Goal: Task Accomplishment & Management: Use online tool/utility

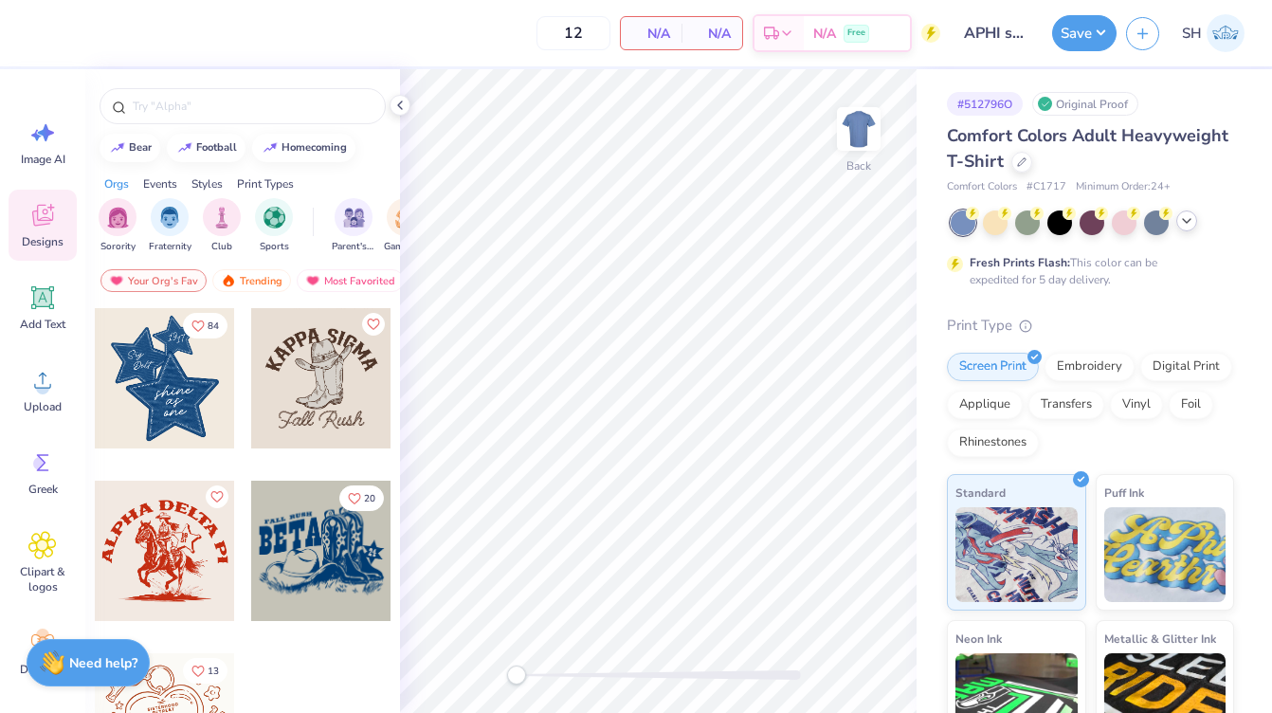
click at [1189, 218] on icon at bounding box center [1186, 220] width 15 height 15
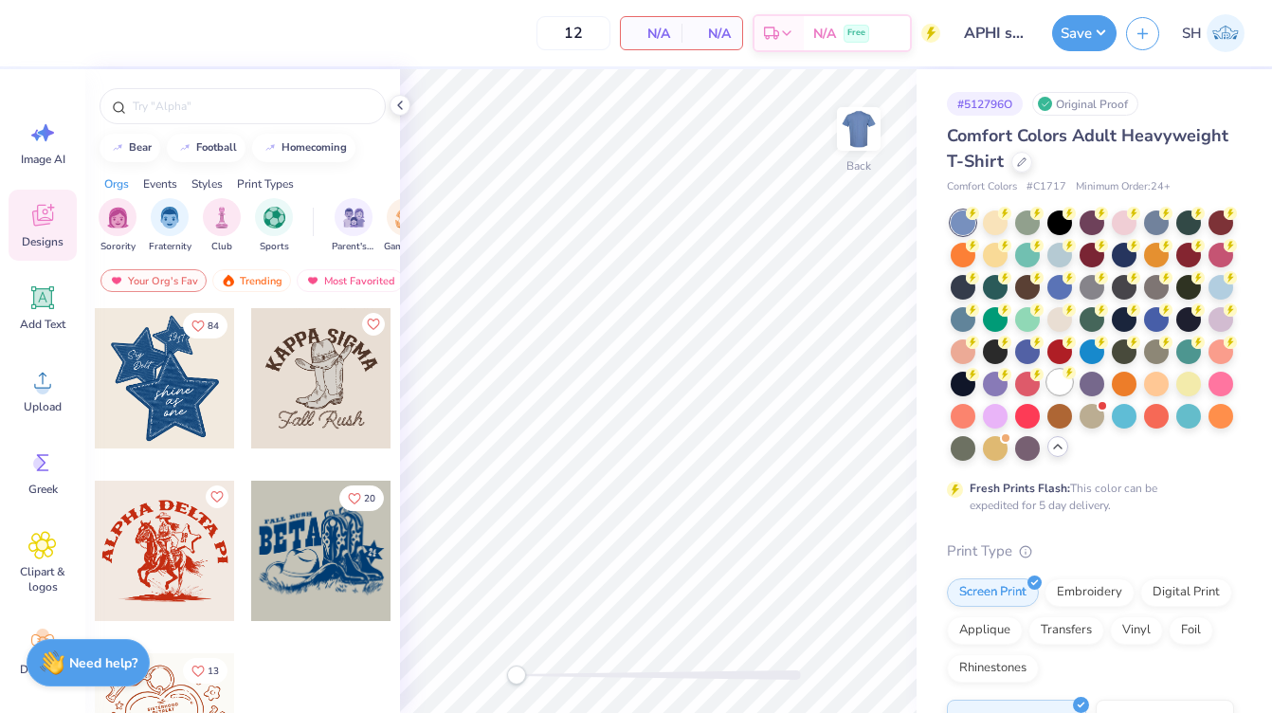
click at [1060, 382] on div at bounding box center [1059, 382] width 25 height 25
click at [403, 107] on icon at bounding box center [399, 105] width 15 height 15
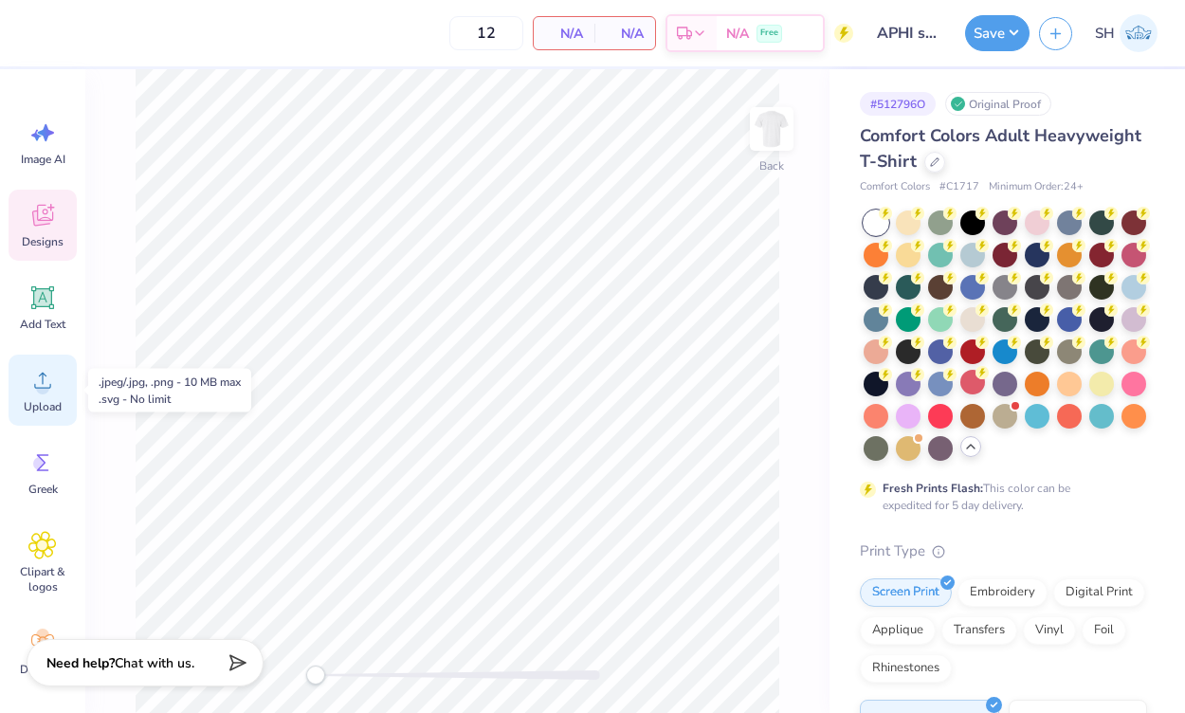
click at [45, 375] on icon at bounding box center [42, 380] width 17 height 16
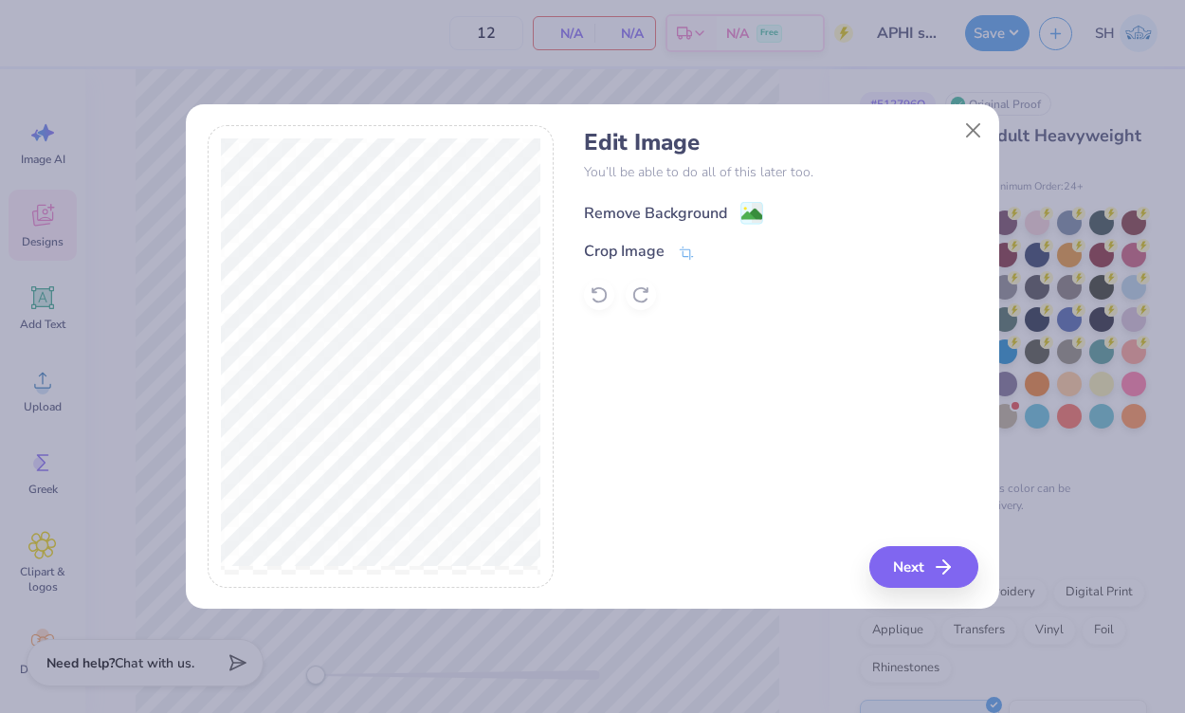
click at [748, 208] on image at bounding box center [751, 214] width 21 height 21
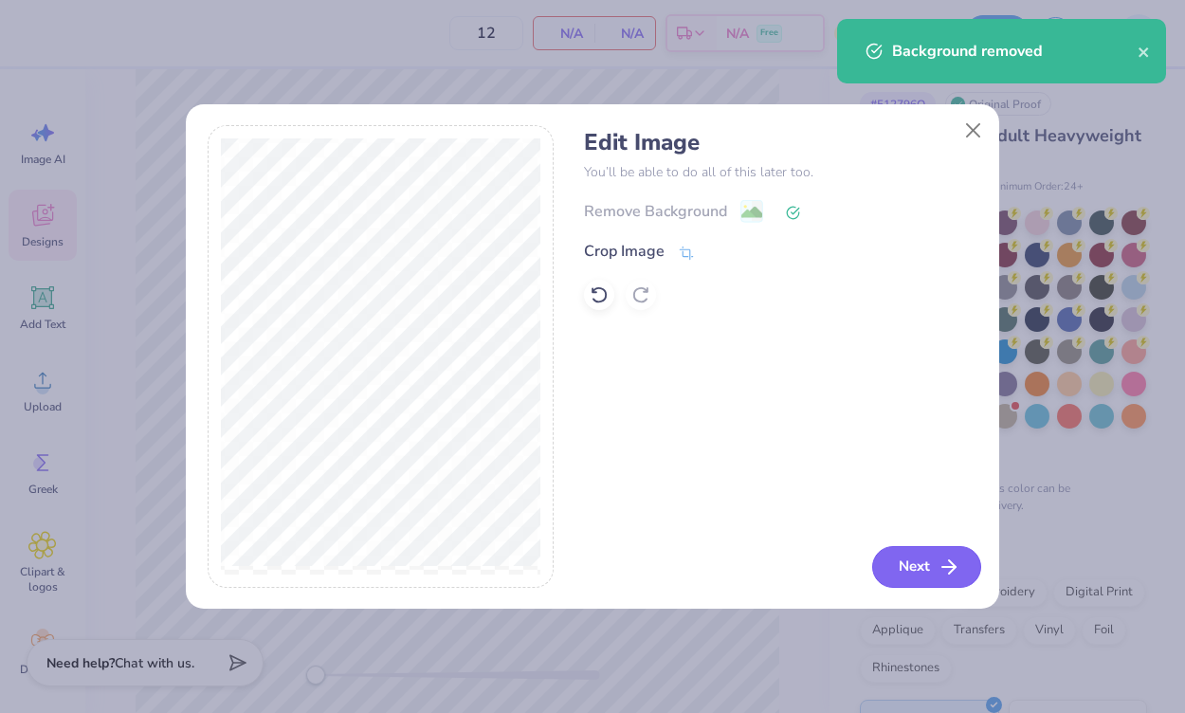
click at [933, 559] on button "Next" at bounding box center [926, 567] width 109 height 42
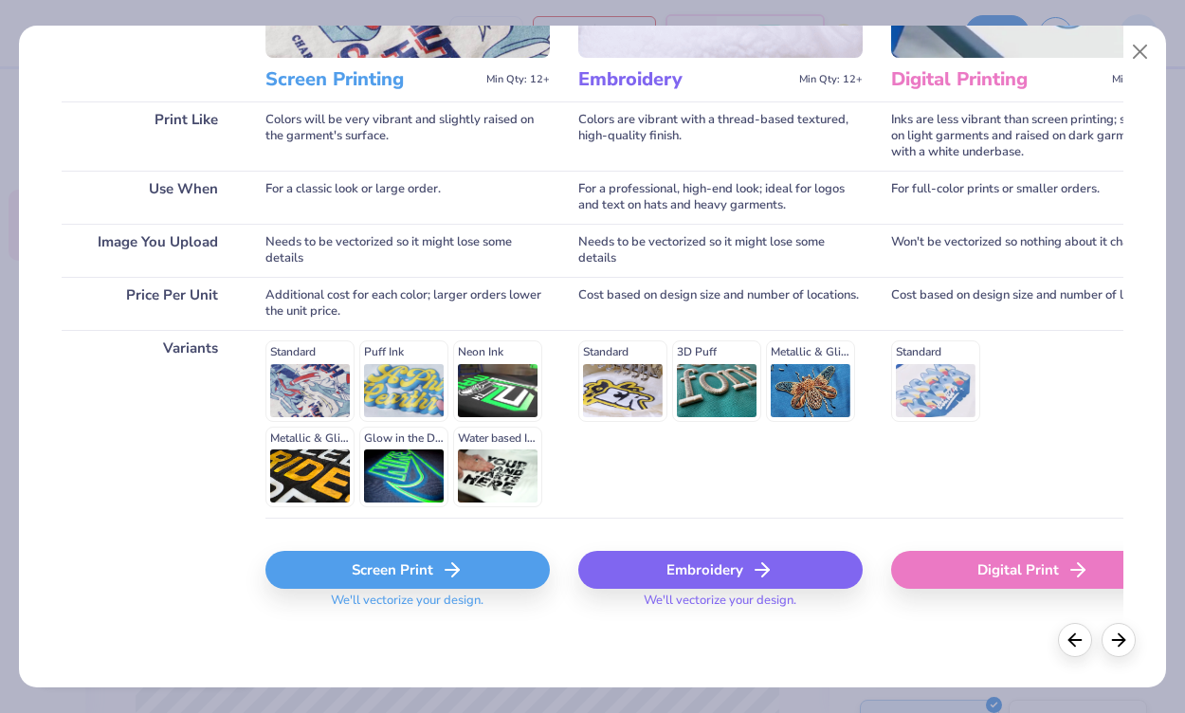
click at [418, 575] on div "Screen Print" at bounding box center [407, 570] width 284 height 38
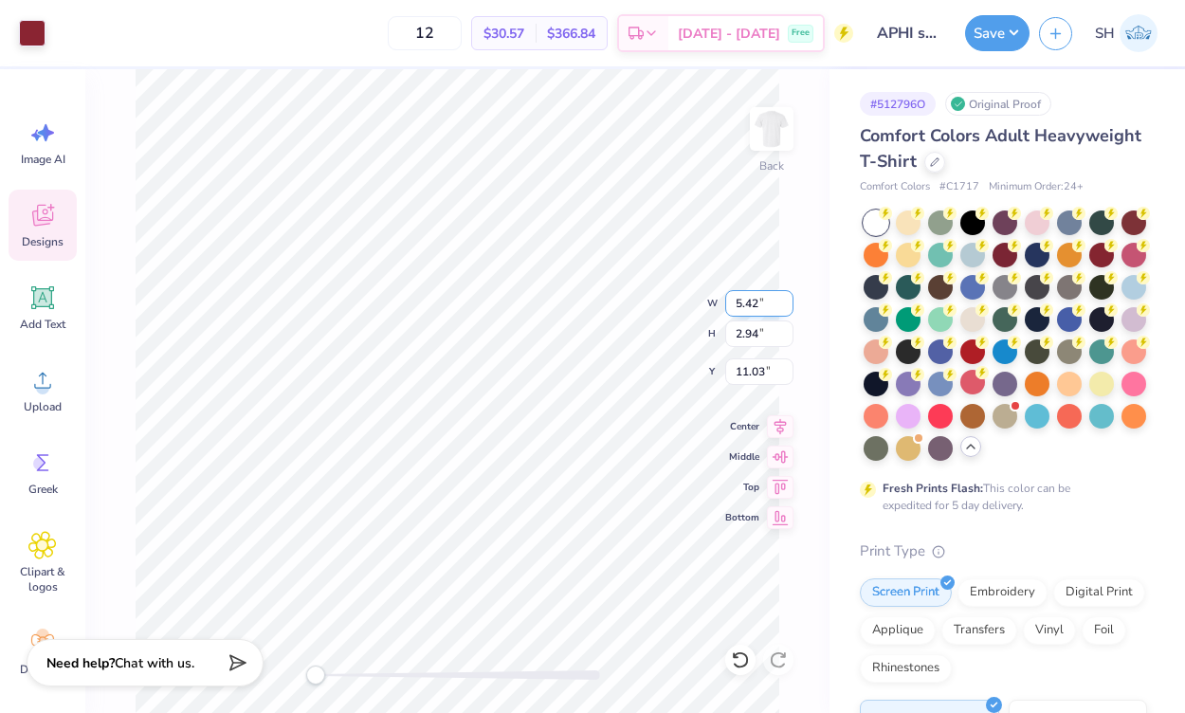
click at [762, 303] on input "5.42" at bounding box center [759, 303] width 68 height 27
type input "3.99"
click at [769, 331] on input "2.94" at bounding box center [759, 333] width 68 height 27
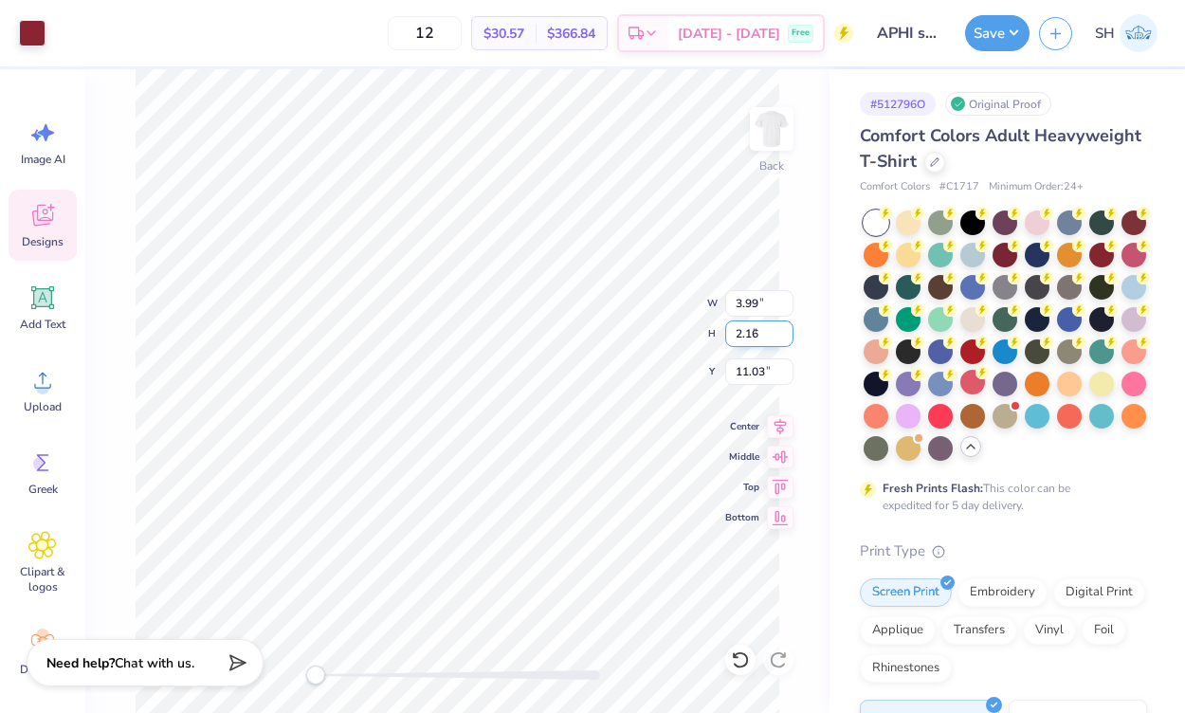
type input "2.16"
click at [771, 366] on input "11.03" at bounding box center [759, 371] width 68 height 27
type input "4.03"
click at [771, 136] on img at bounding box center [772, 129] width 76 height 76
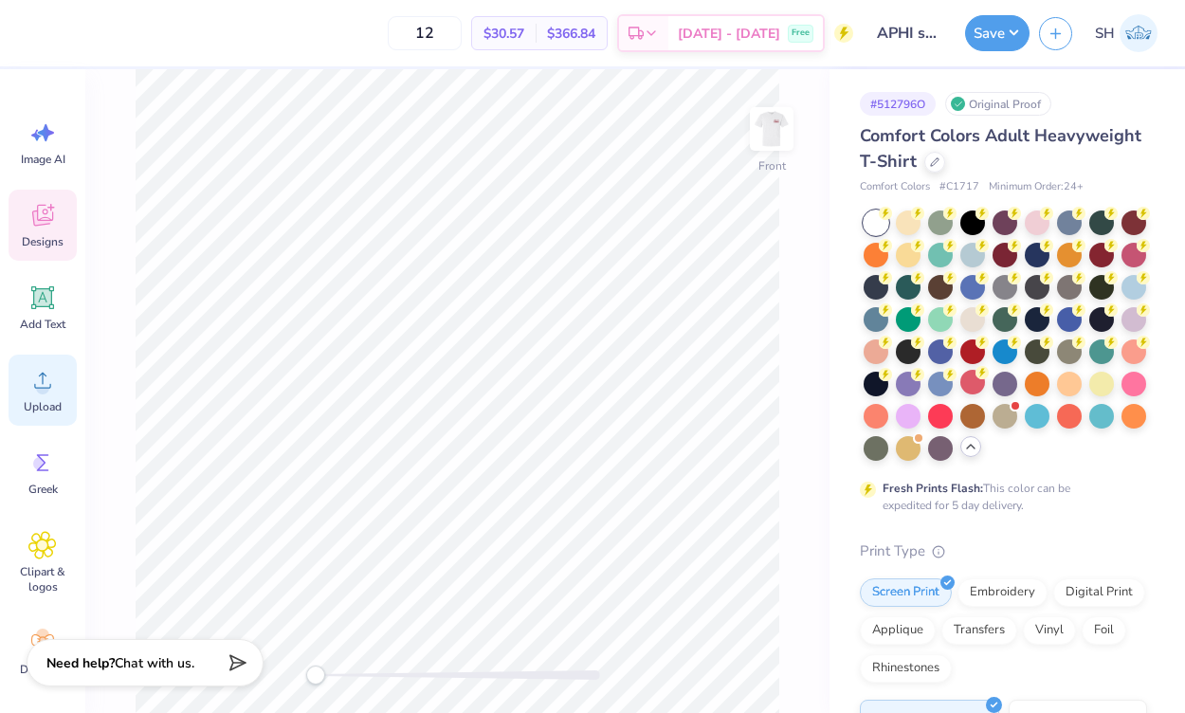
click at [38, 391] on circle at bounding box center [42, 387] width 13 height 13
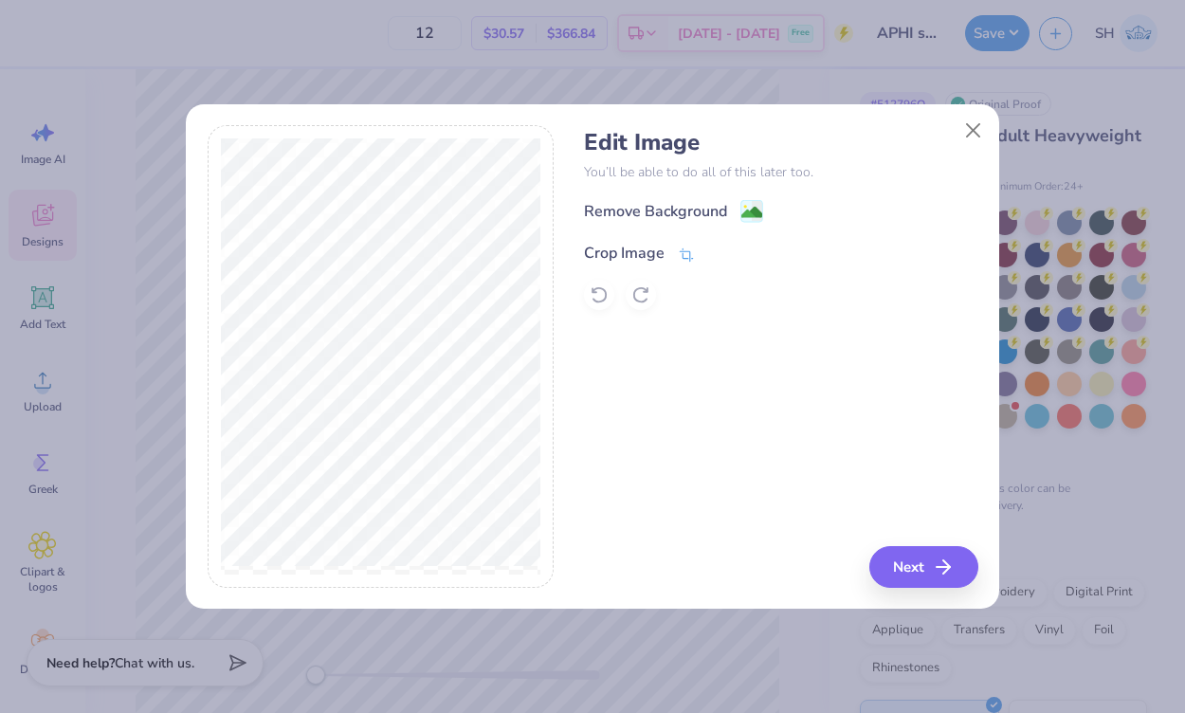
click at [686, 247] on icon at bounding box center [686, 254] width 17 height 17
click at [710, 248] on button at bounding box center [718, 252] width 20 height 20
click at [758, 203] on icon at bounding box center [757, 213] width 11 height 20
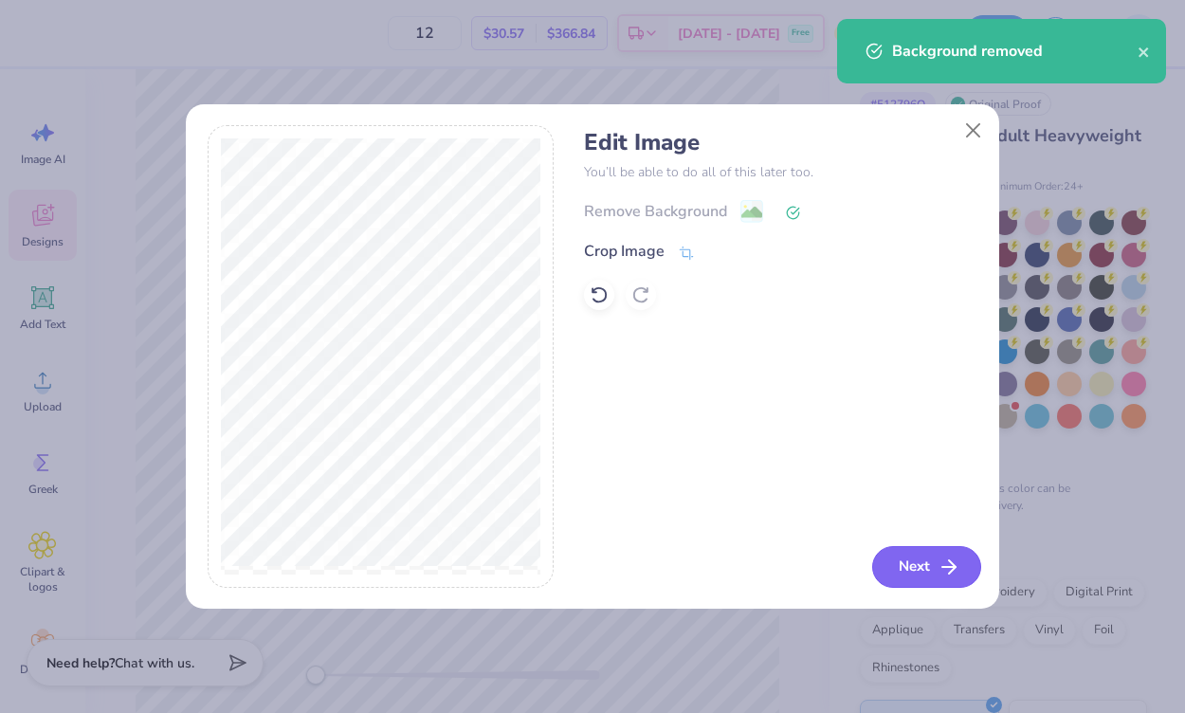
click at [917, 560] on button "Next" at bounding box center [926, 567] width 109 height 42
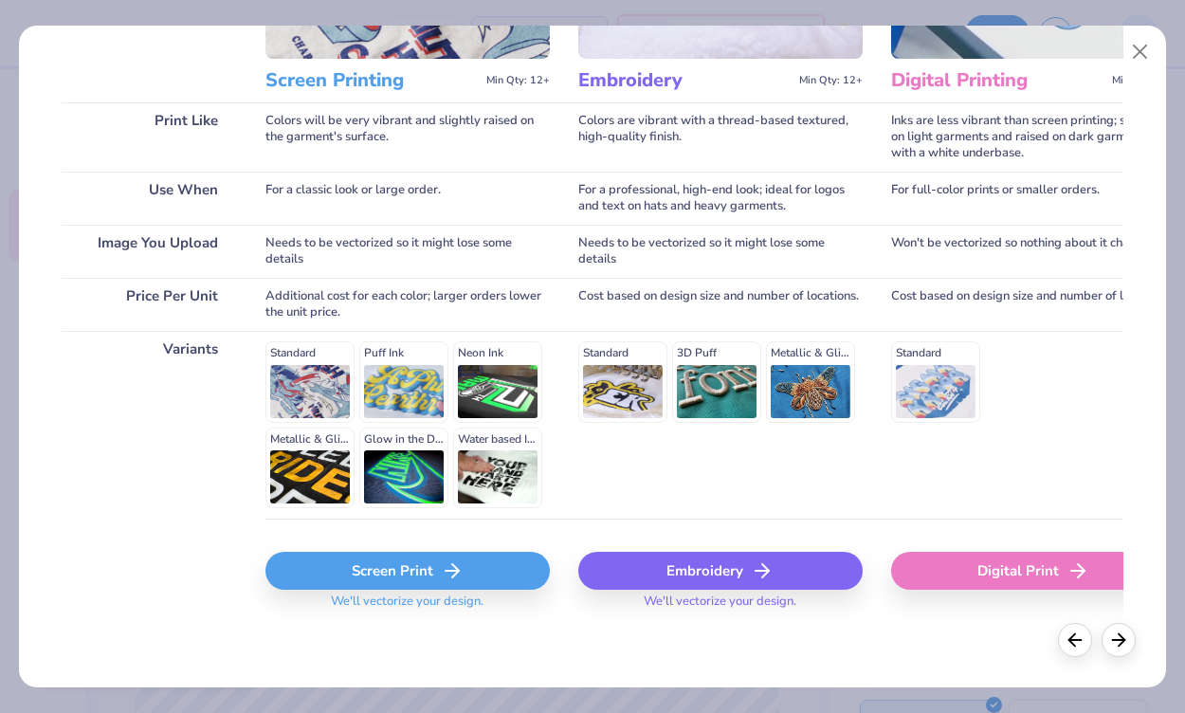
click at [405, 561] on div "Screen Print" at bounding box center [407, 571] width 284 height 38
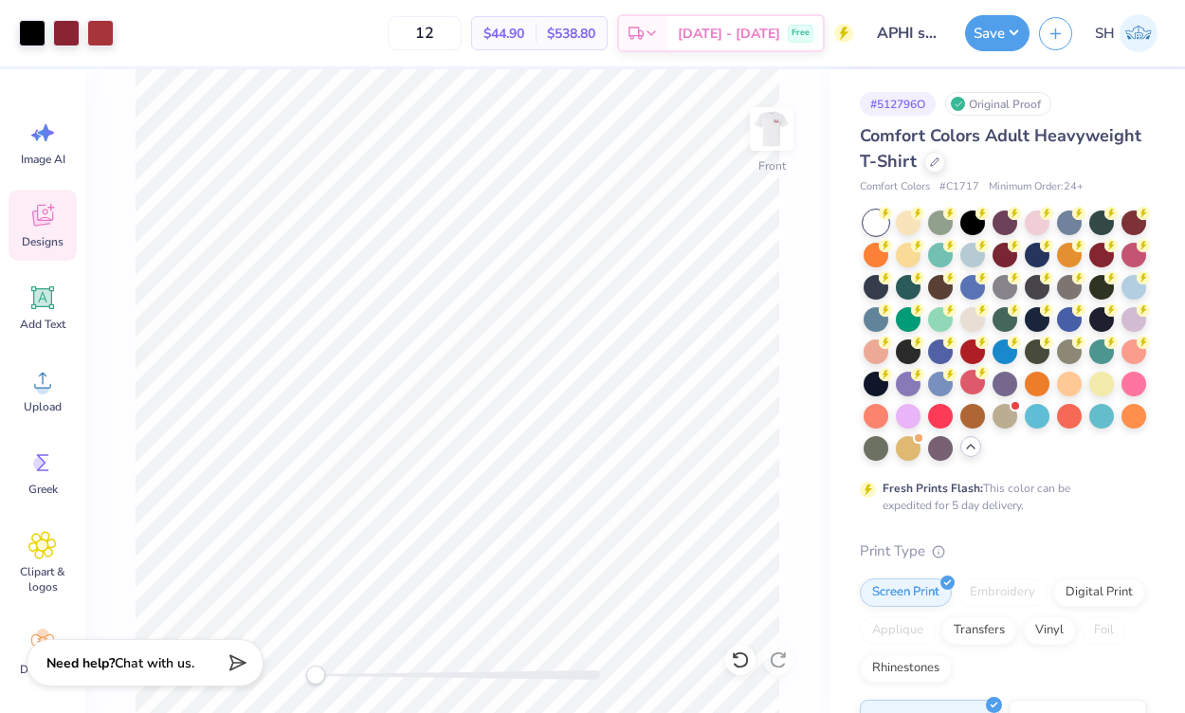
click at [1022, 3] on div "Save SH" at bounding box center [1075, 33] width 220 height 66
click at [45, 393] on circle at bounding box center [42, 387] width 13 height 13
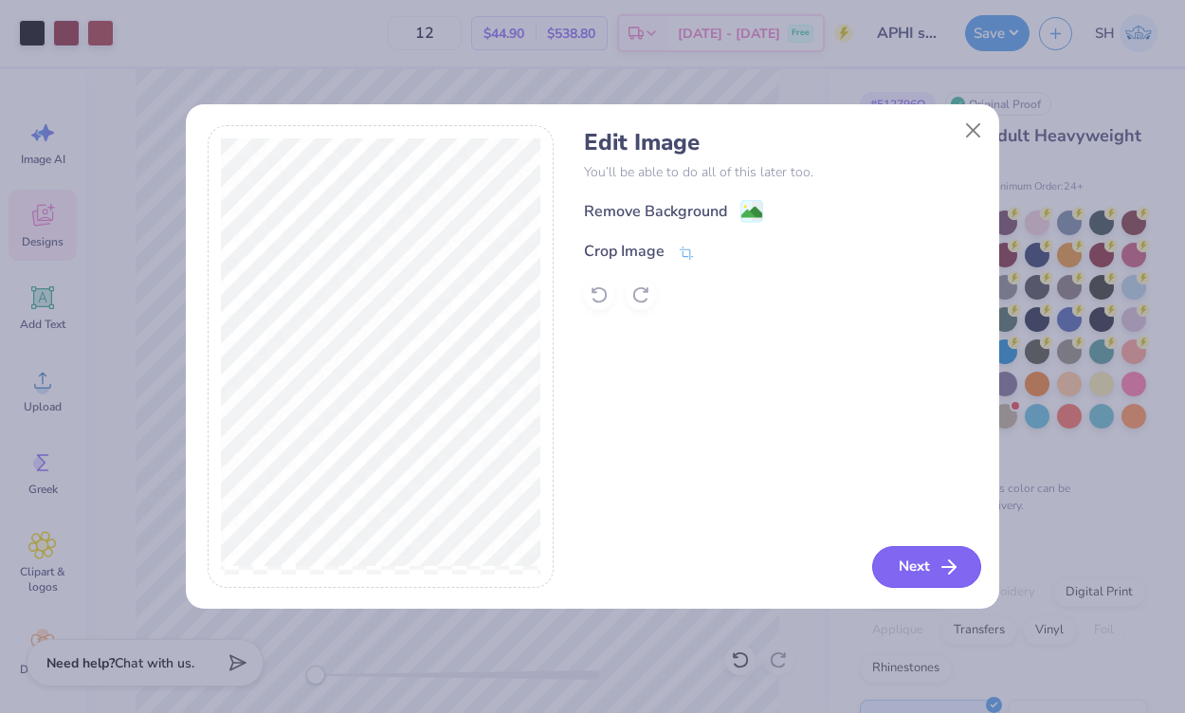
click at [939, 561] on icon "button" at bounding box center [948, 566] width 23 height 23
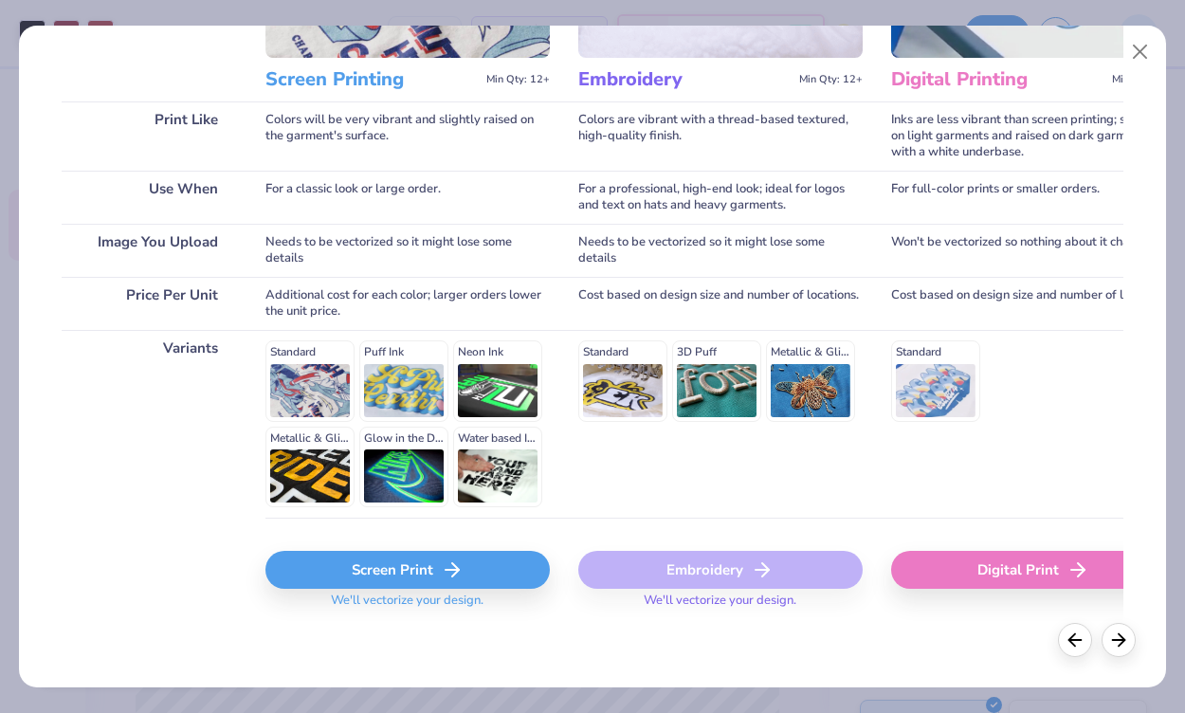
click at [401, 571] on div "Screen Print" at bounding box center [407, 570] width 284 height 38
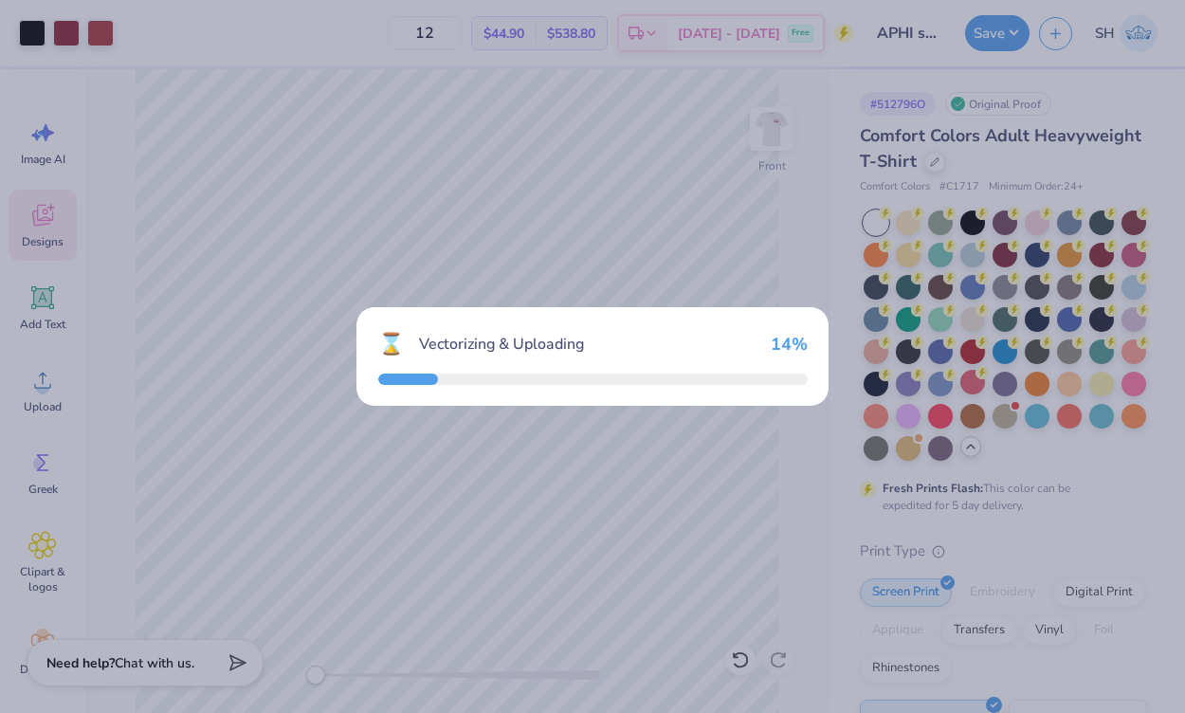
click at [707, 381] on div at bounding box center [592, 378] width 429 height 11
click at [591, 518] on div "⌛ Vectorizing & Uploading 28 %" at bounding box center [592, 356] width 1185 height 713
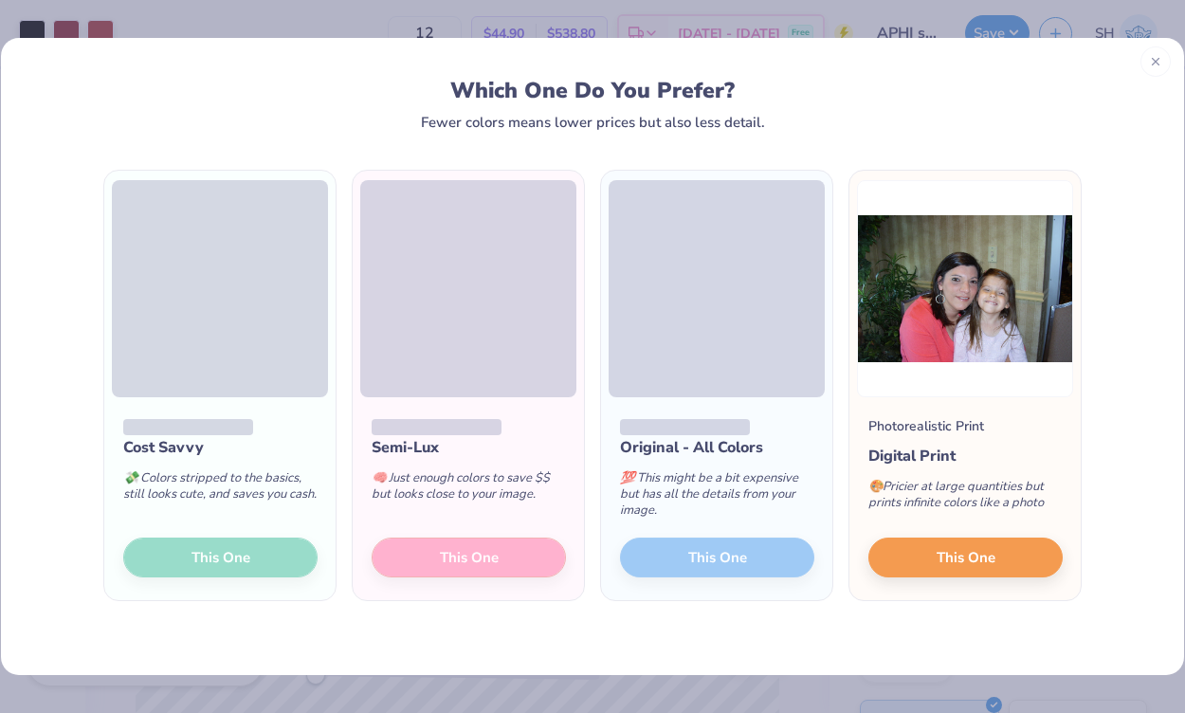
click at [1154, 61] on icon at bounding box center [1155, 61] width 13 height 13
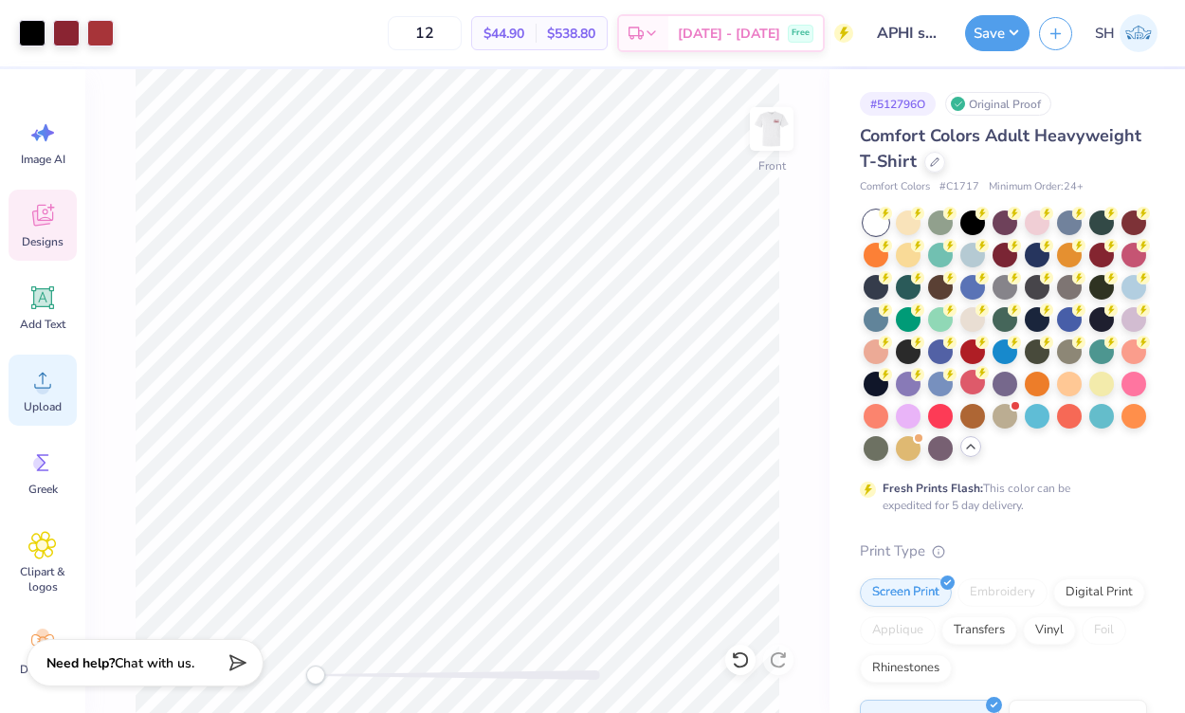
click at [40, 380] on icon at bounding box center [42, 380] width 28 height 28
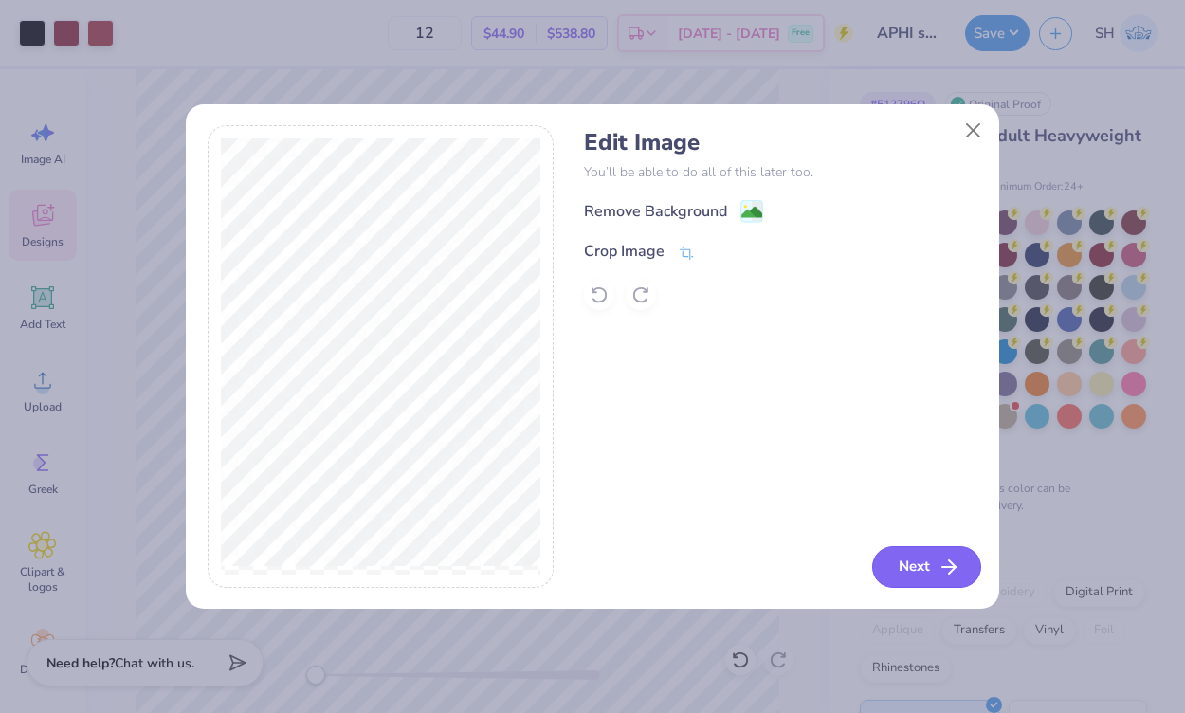
click at [898, 572] on button "Next" at bounding box center [926, 567] width 109 height 42
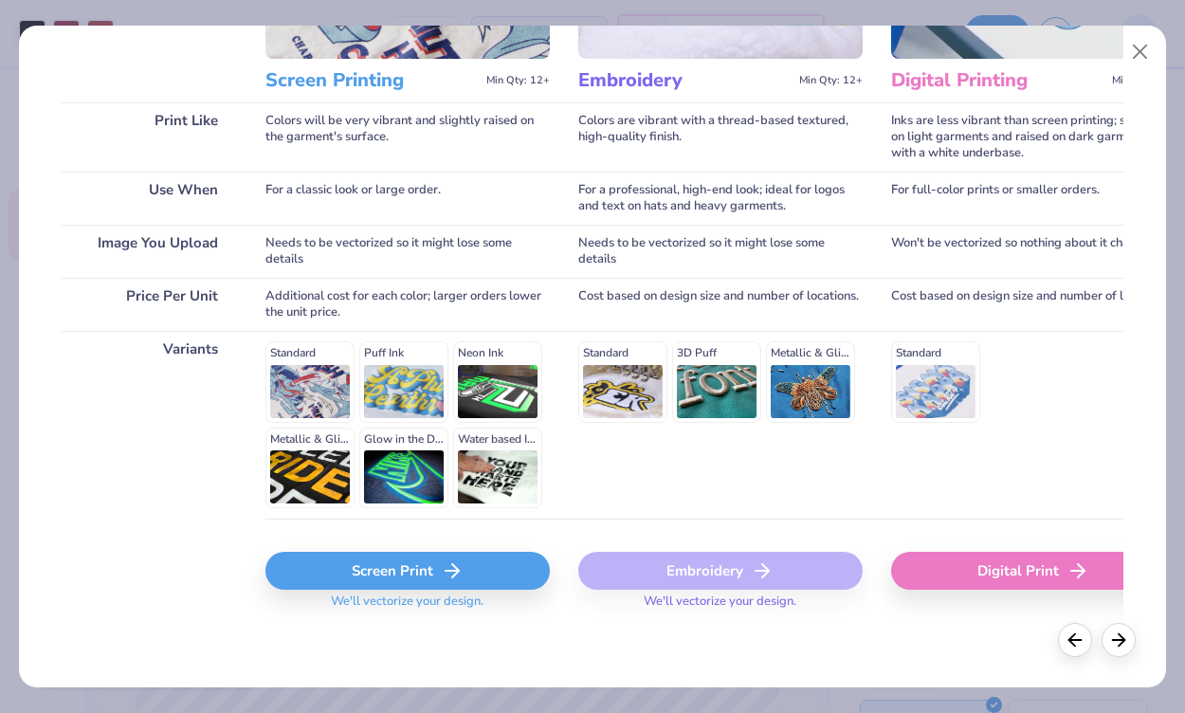
click at [953, 570] on div "Digital Print" at bounding box center [1033, 571] width 284 height 38
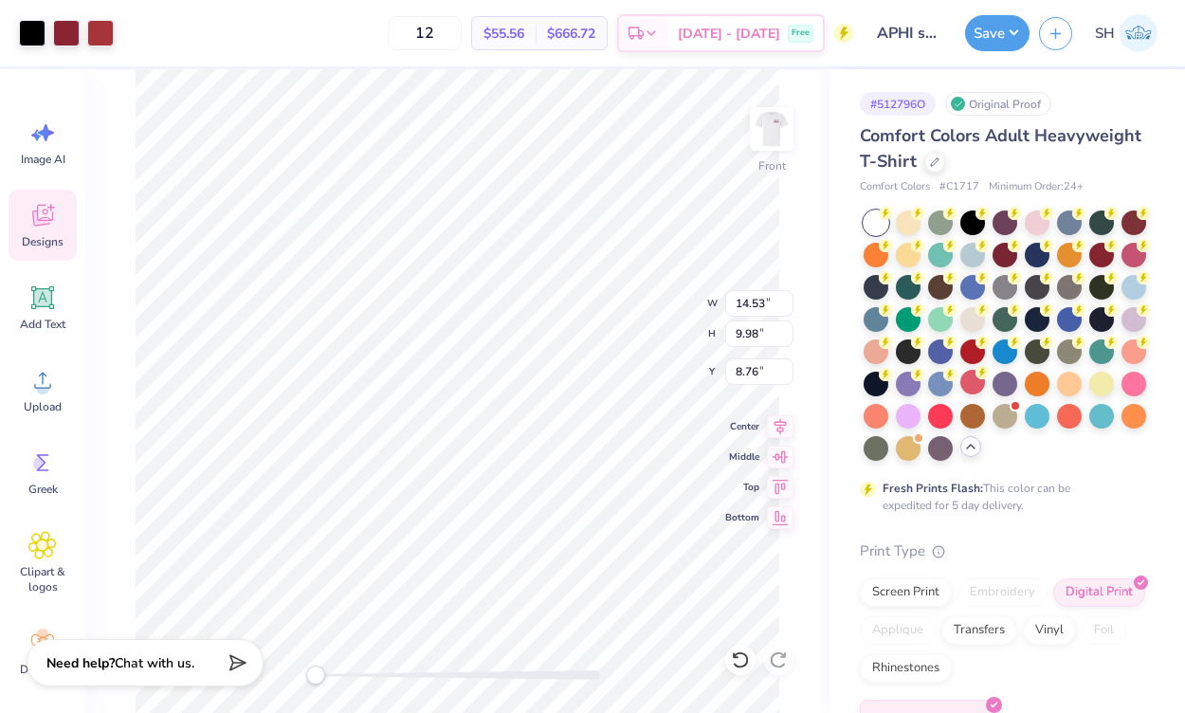
type input "13.61"
type input "3.36"
type input "4.94"
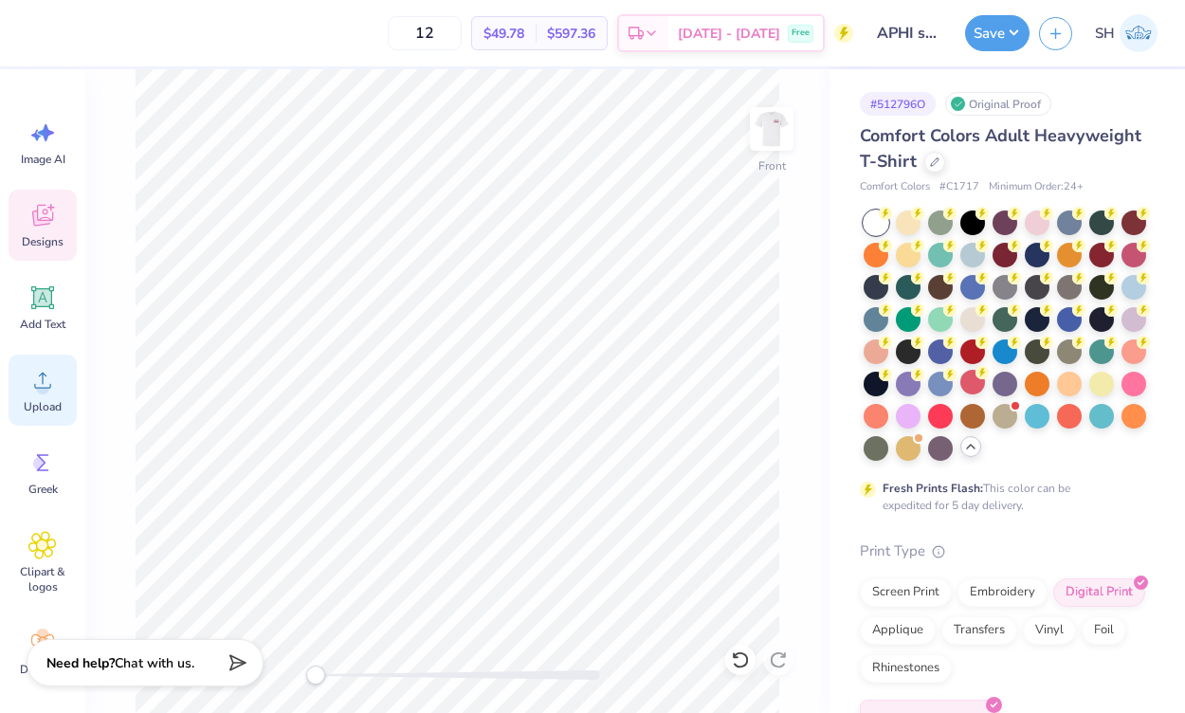
click at [59, 384] on div "Upload" at bounding box center [43, 389] width 68 height 71
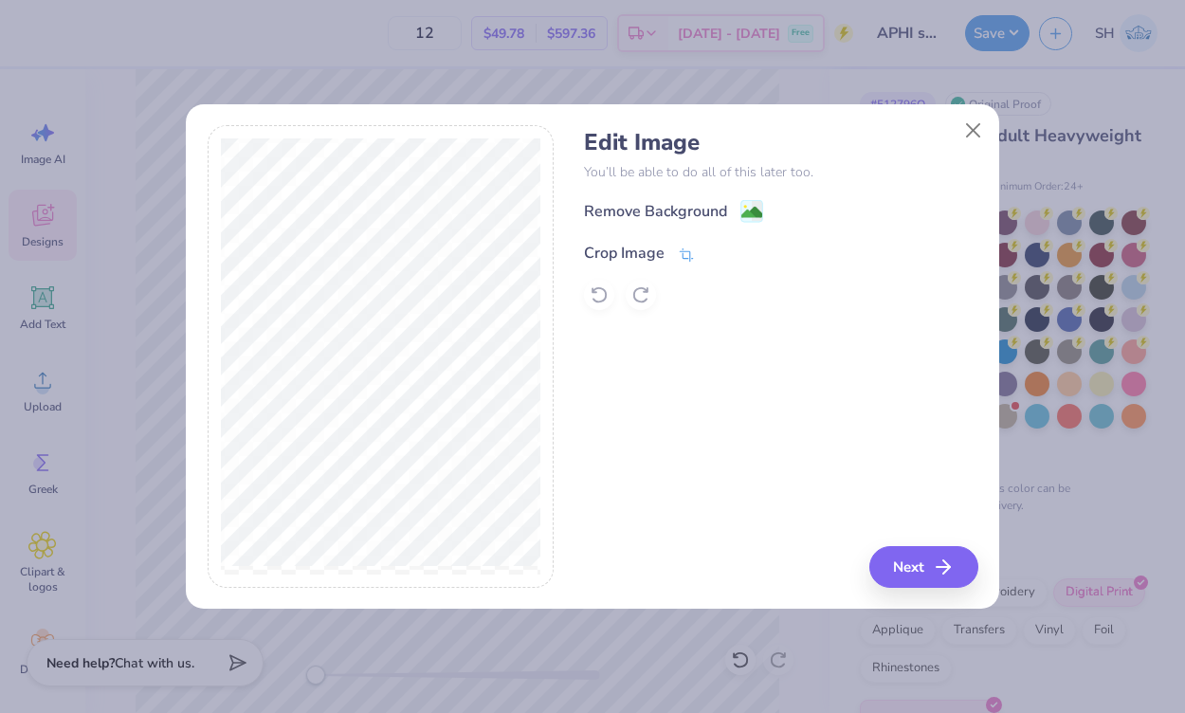
click at [634, 255] on div "Crop Image" at bounding box center [624, 253] width 81 height 23
drag, startPoint x: 926, startPoint y: 571, endPoint x: 817, endPoint y: 365, distance: 232.7
click at [816, 367] on div "Edit Image You’ll be able to do all of this later too. Remove Background Crop I…" at bounding box center [780, 356] width 393 height 462
click at [719, 247] on icon at bounding box center [718, 250] width 11 height 11
click at [754, 219] on image at bounding box center [751, 214] width 21 height 21
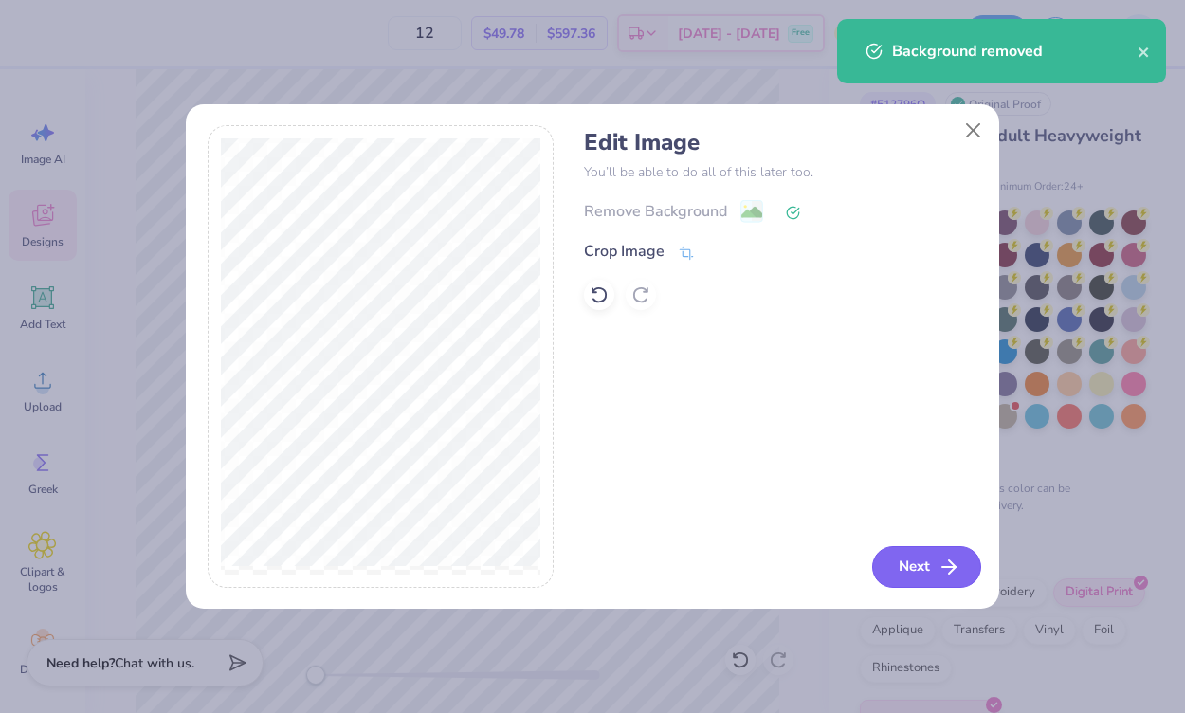
click at [900, 570] on button "Next" at bounding box center [926, 567] width 109 height 42
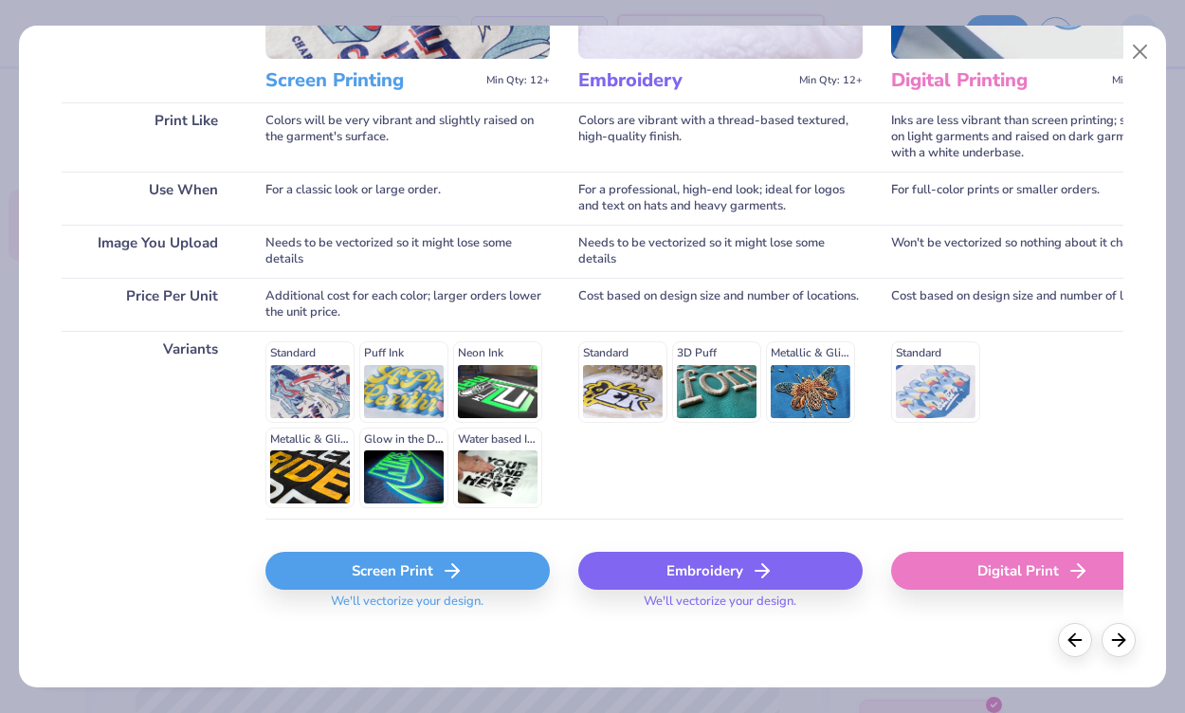
click at [465, 560] on div "Screen Print" at bounding box center [407, 571] width 284 height 38
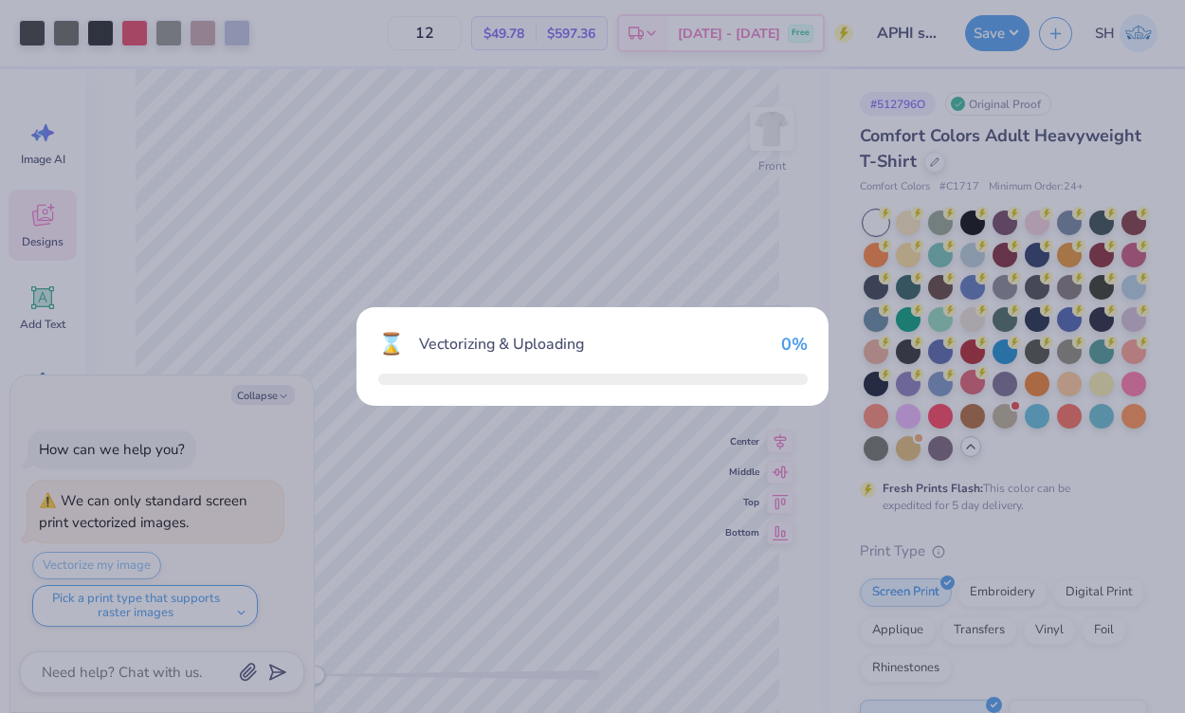
type textarea "x"
type input "3.58"
type input "1.28"
type input "13.11"
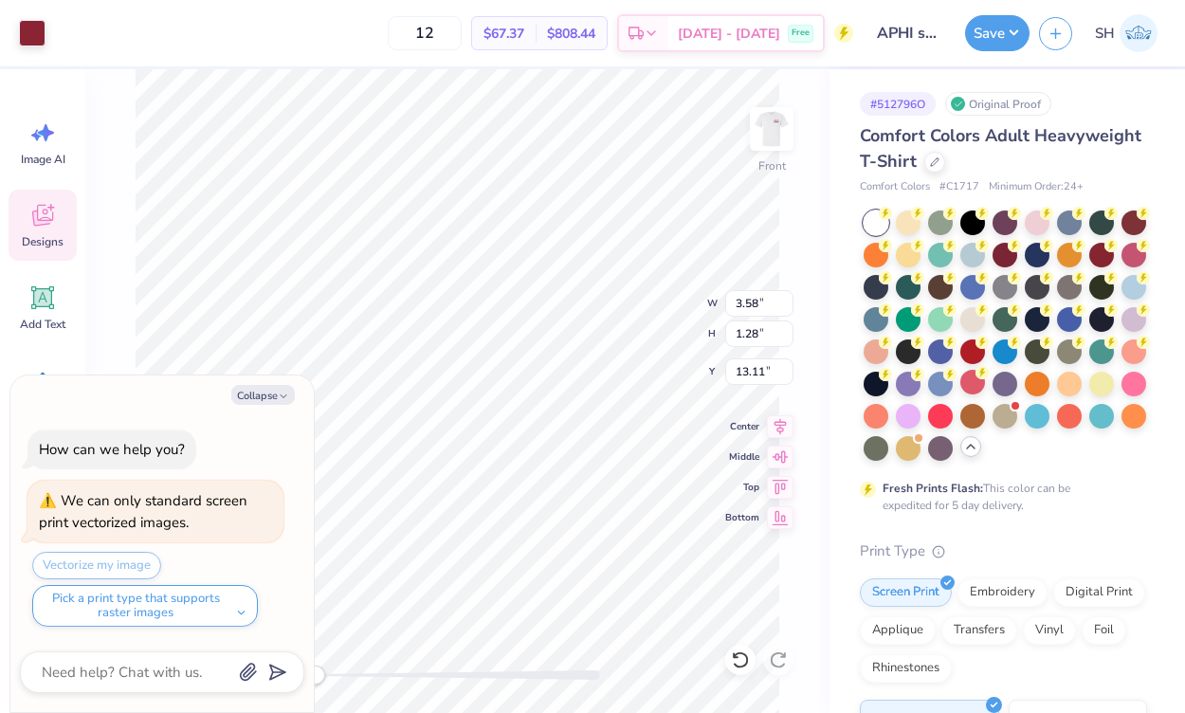
type textarea "x"
type input "5.59"
type input "3.84"
type input "10.99"
click at [255, 397] on button "Collapse" at bounding box center [262, 395] width 63 height 20
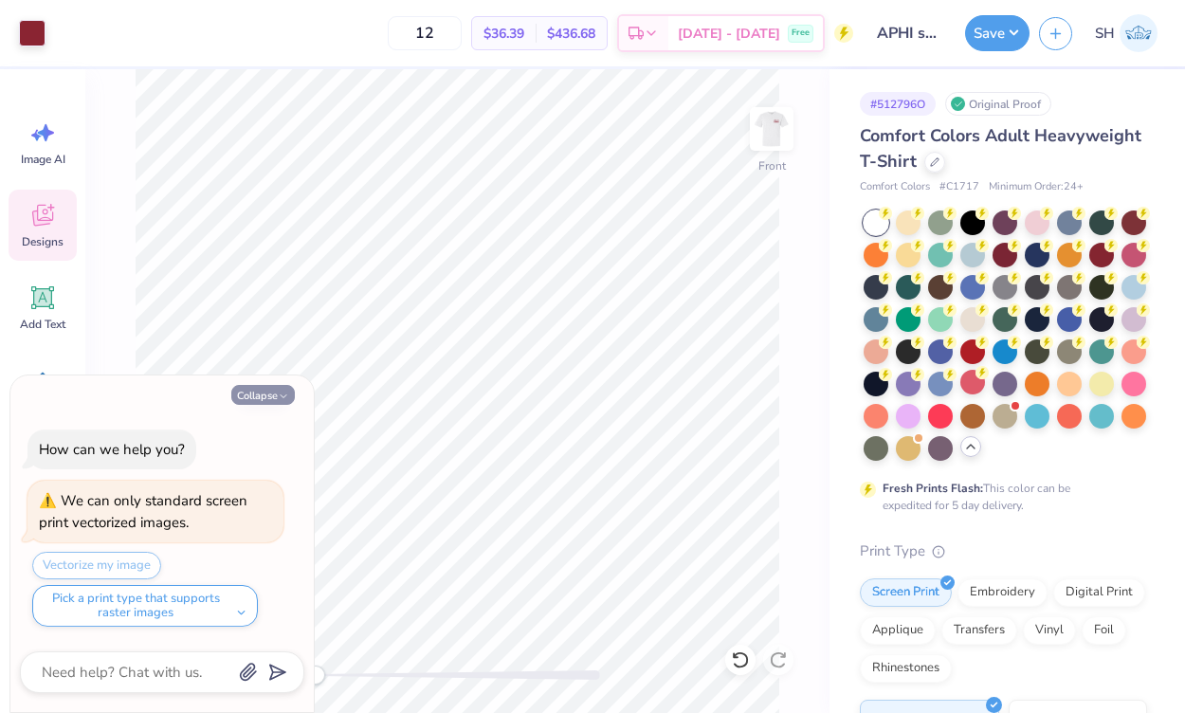
type textarea "x"
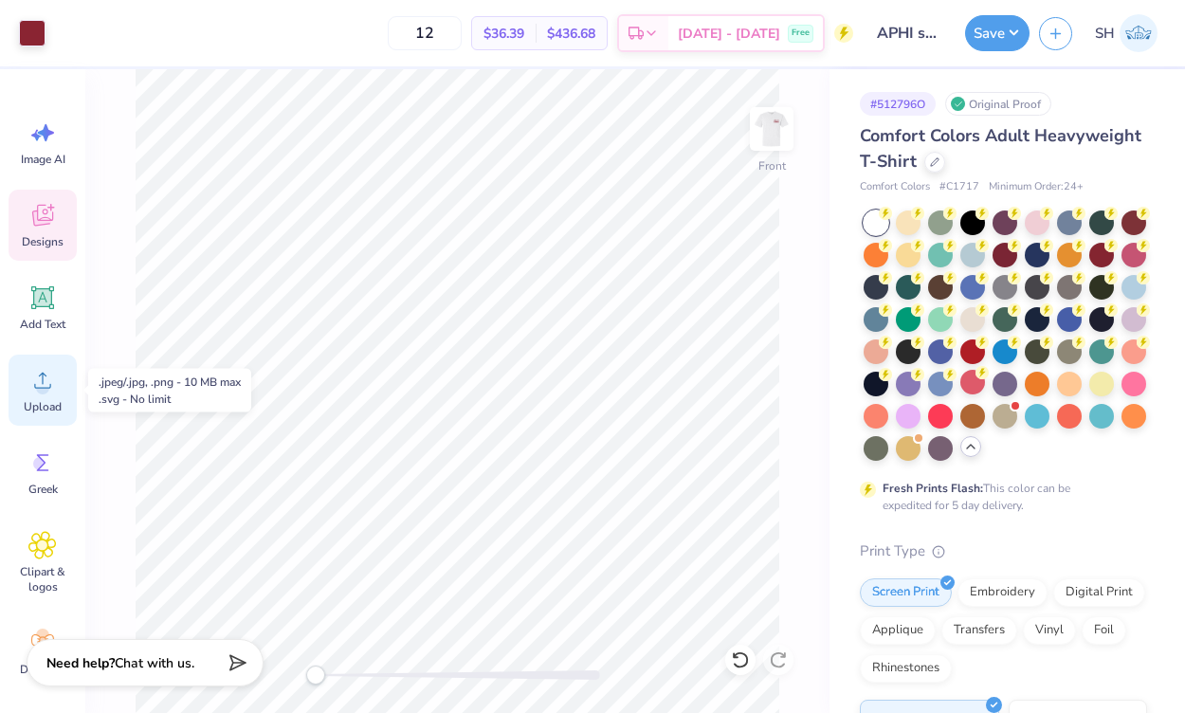
click at [33, 411] on span "Upload" at bounding box center [43, 406] width 38 height 15
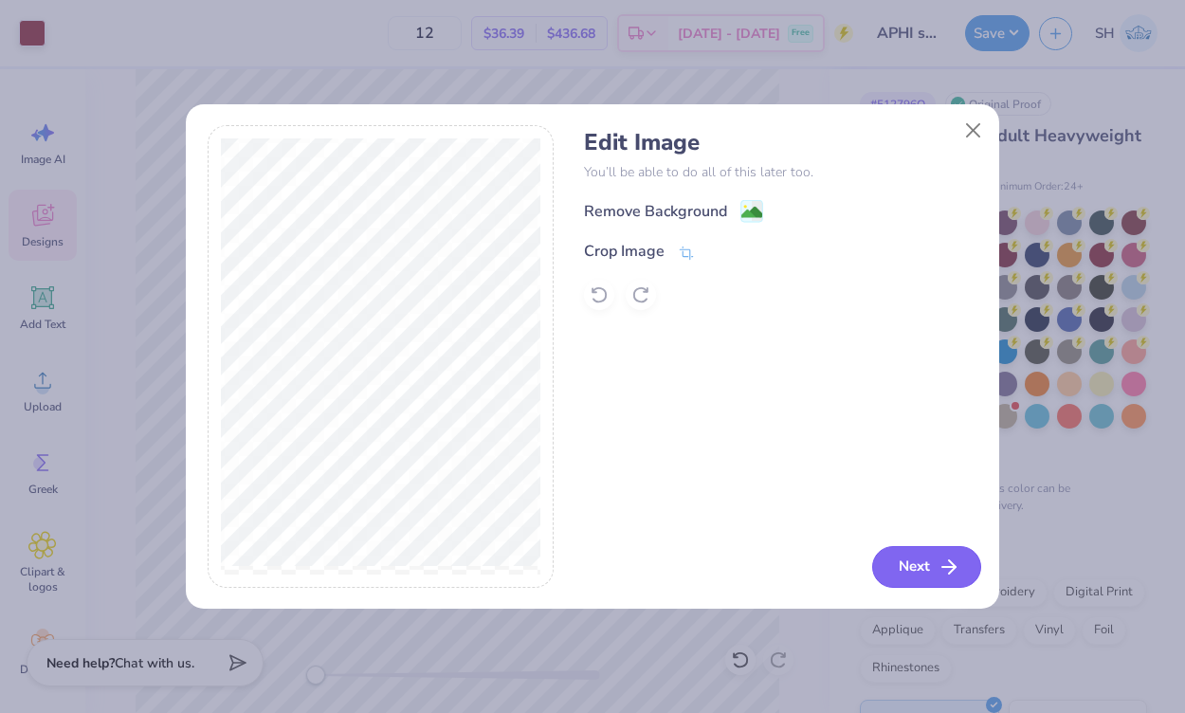
click at [927, 567] on button "Next" at bounding box center [926, 567] width 109 height 42
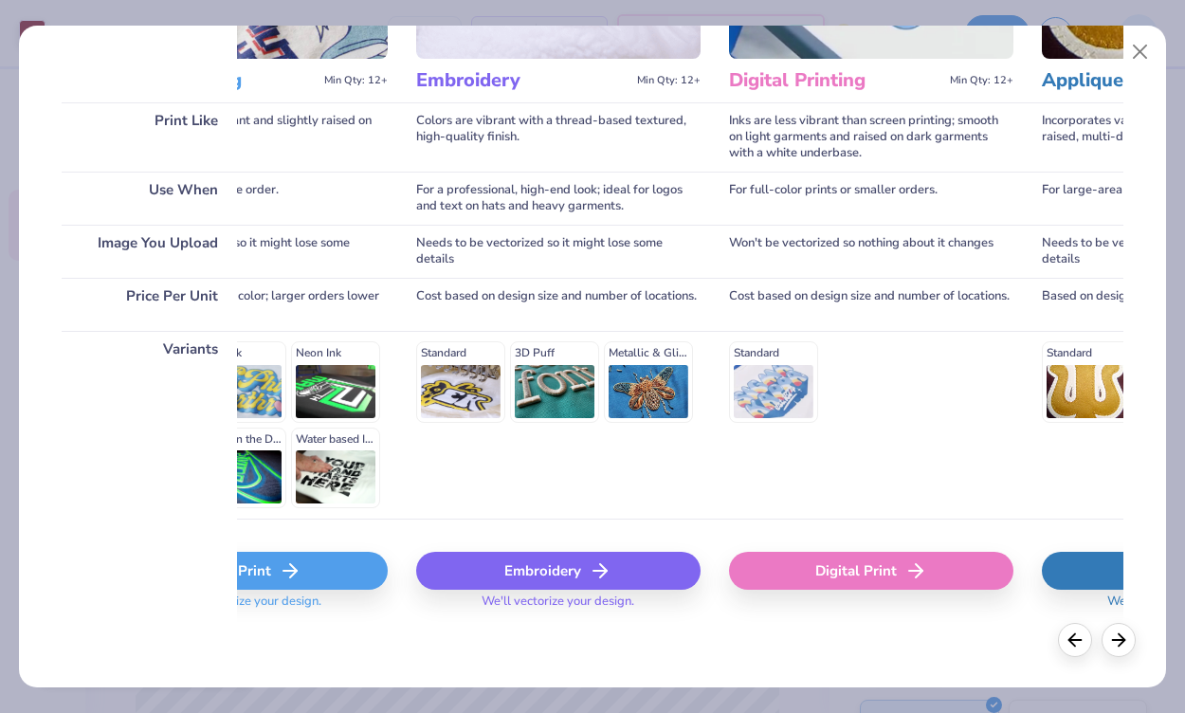
click at [894, 557] on div "Digital Print" at bounding box center [871, 571] width 284 height 38
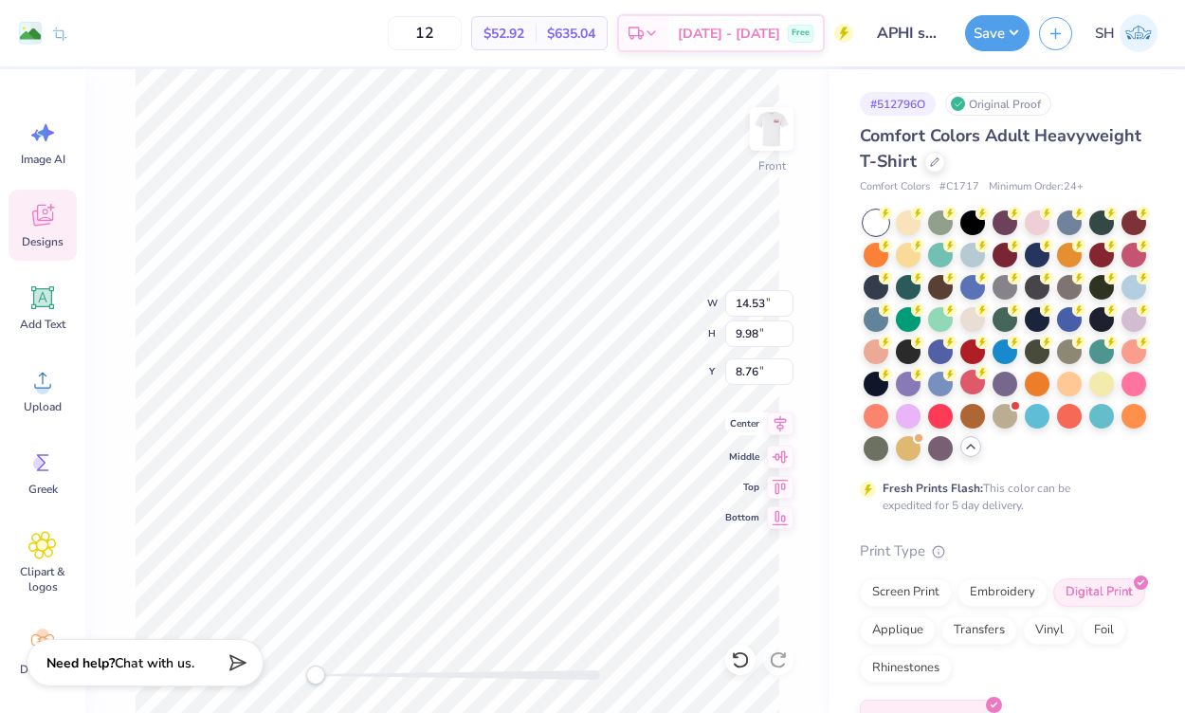
type input "3.58"
type input "1.28"
type input "15.71"
type input "2.40"
type input "0.86"
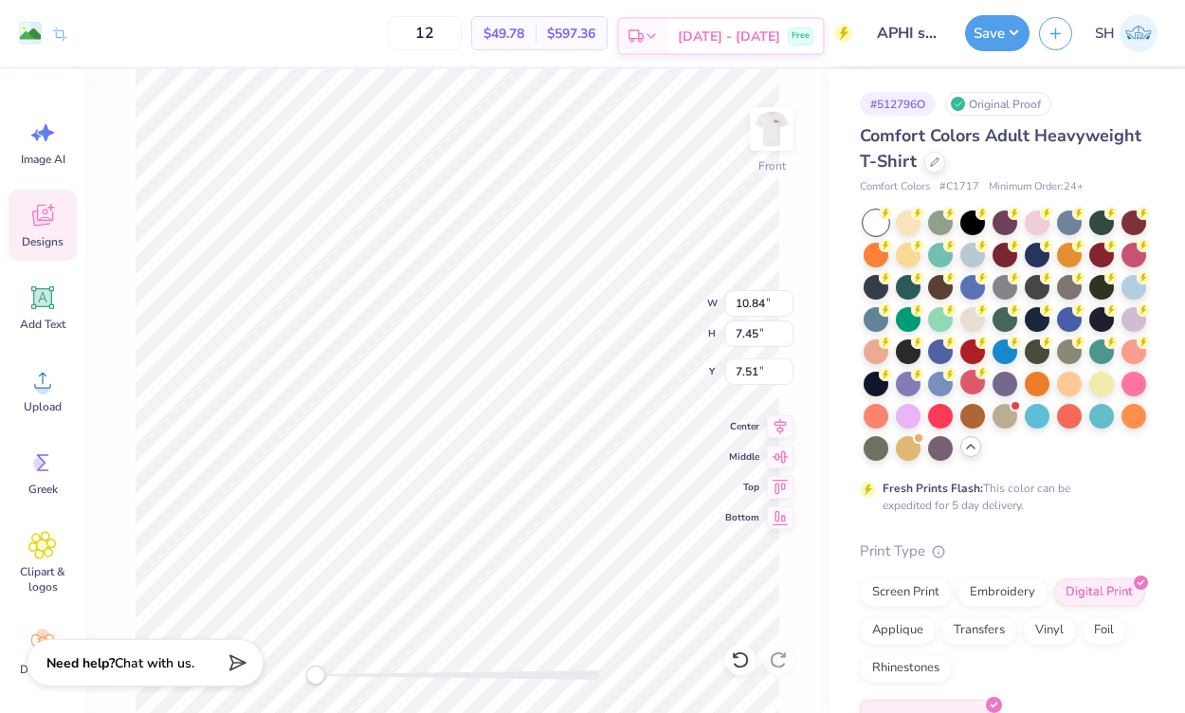
type input "15.71"
type input "10.84"
type input "7.45"
type input "7.51"
type input "2.56"
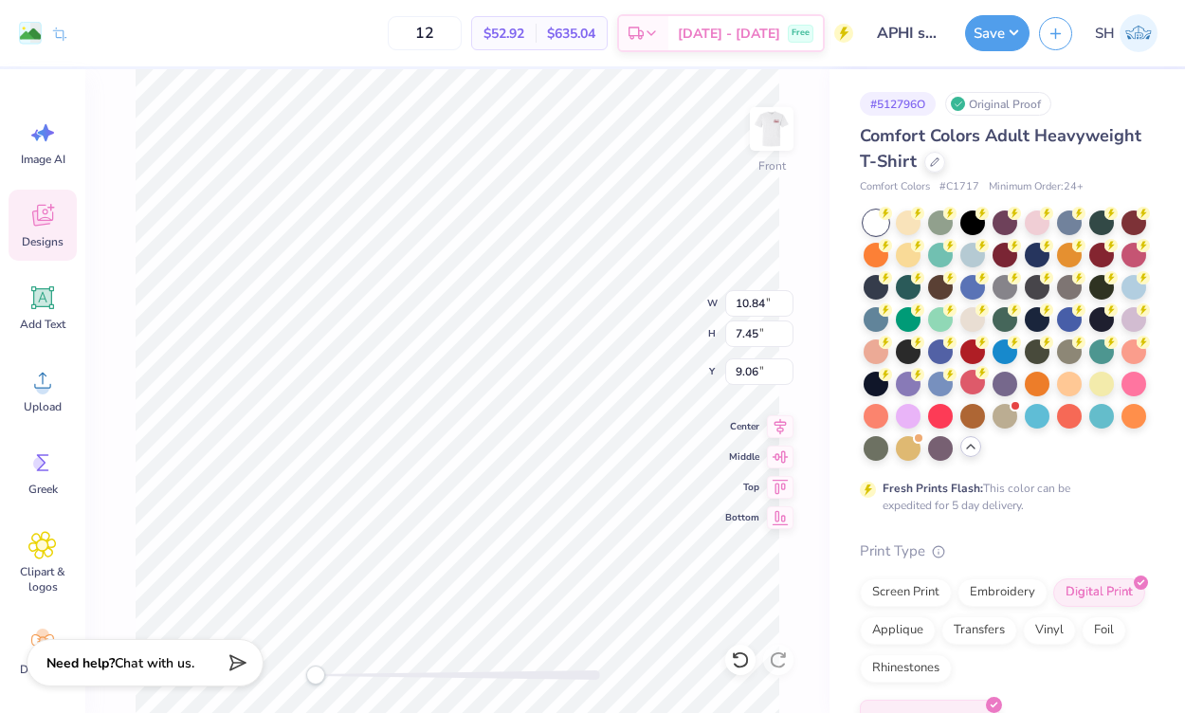
type input "0.91"
type input "16.93"
click at [782, 117] on img at bounding box center [772, 129] width 76 height 76
click at [770, 121] on img at bounding box center [772, 129] width 76 height 76
click at [975, 36] on button "Save" at bounding box center [997, 30] width 64 height 36
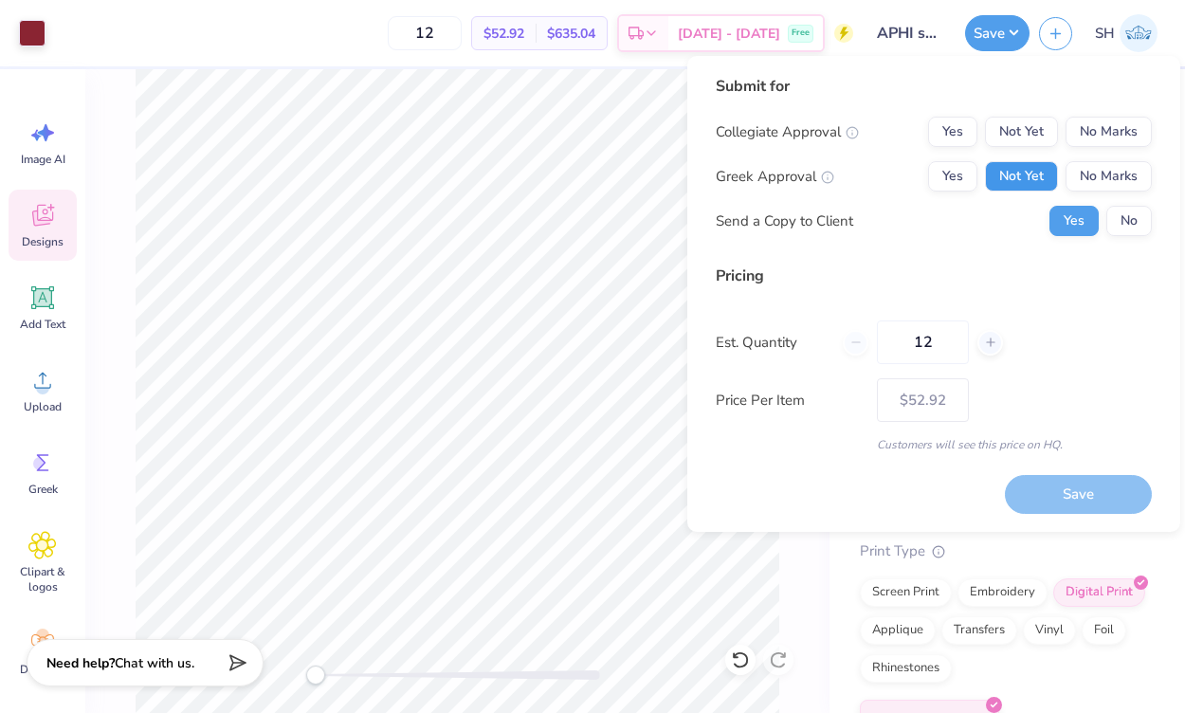
click at [1007, 173] on button "Not Yet" at bounding box center [1021, 176] width 73 height 30
click at [1106, 127] on button "No Marks" at bounding box center [1108, 132] width 86 height 30
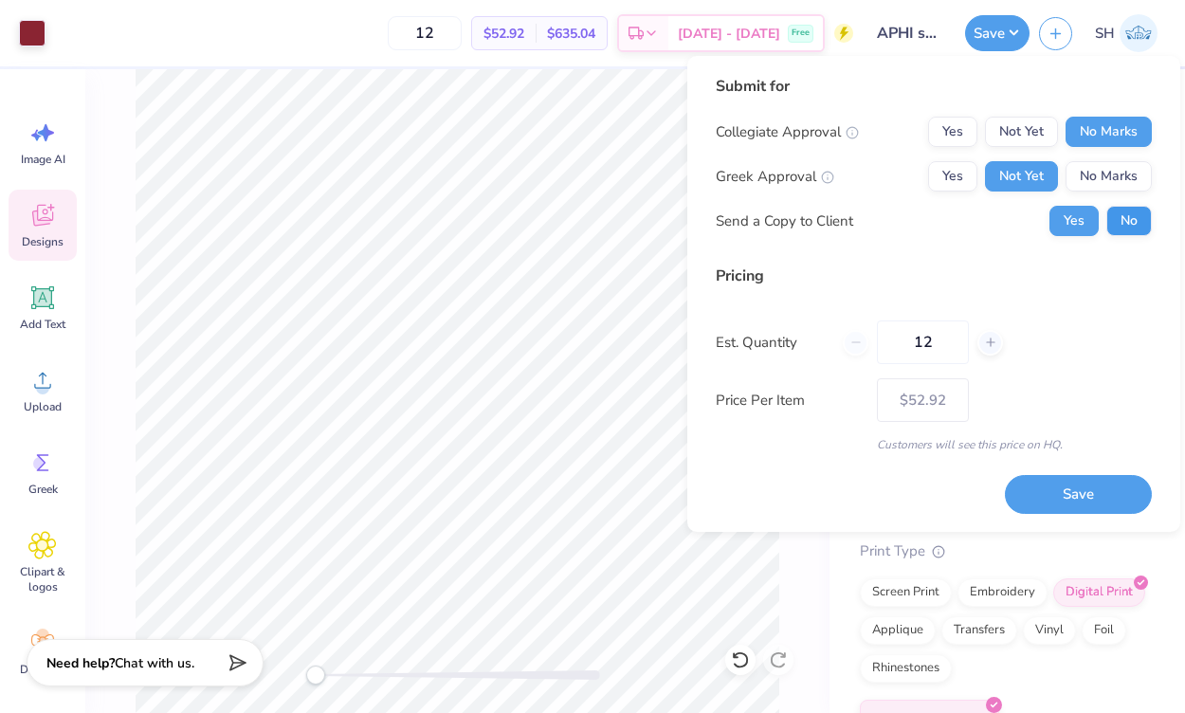
click at [1126, 206] on div "Collegiate Approval Yes Not Yet No Marks Greek Approval Yes Not Yet No Marks Se…" at bounding box center [934, 176] width 436 height 119
click at [1128, 219] on button "No" at bounding box center [1128, 221] width 45 height 30
click at [1072, 493] on button "Save" at bounding box center [1078, 494] width 147 height 39
type input "– –"
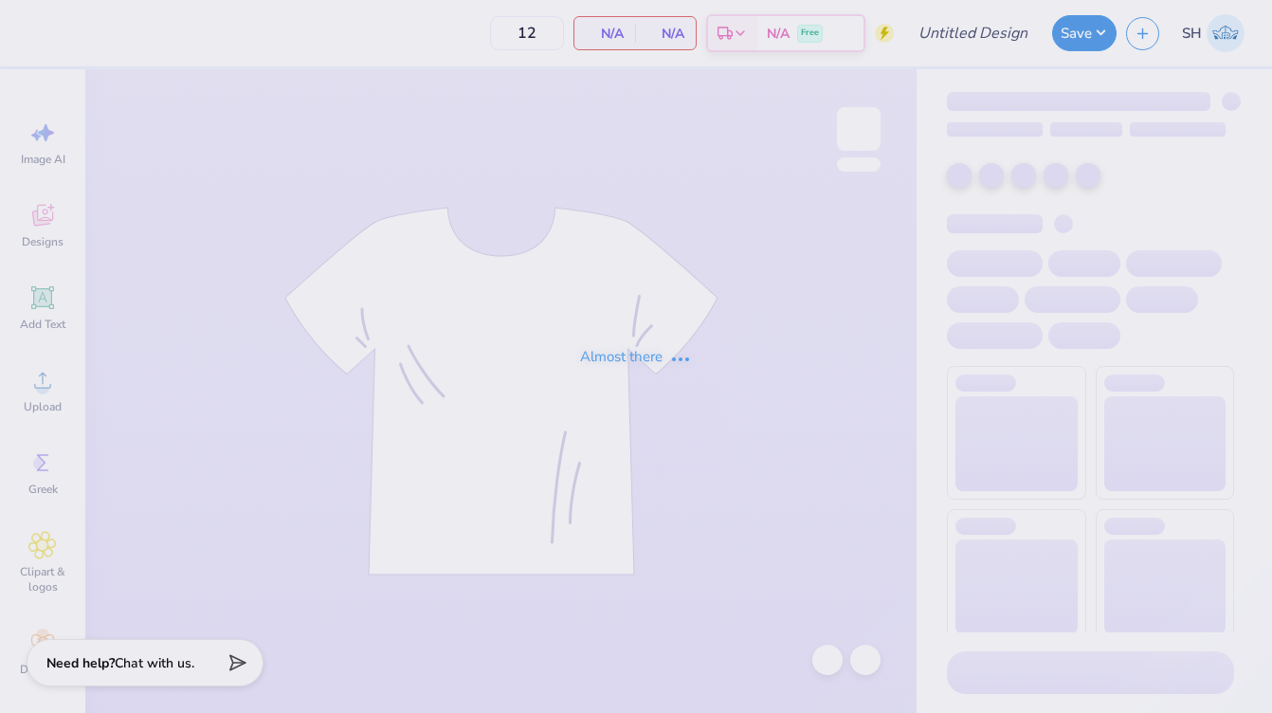
type input "25"
type input "APHI senior dads weekend"
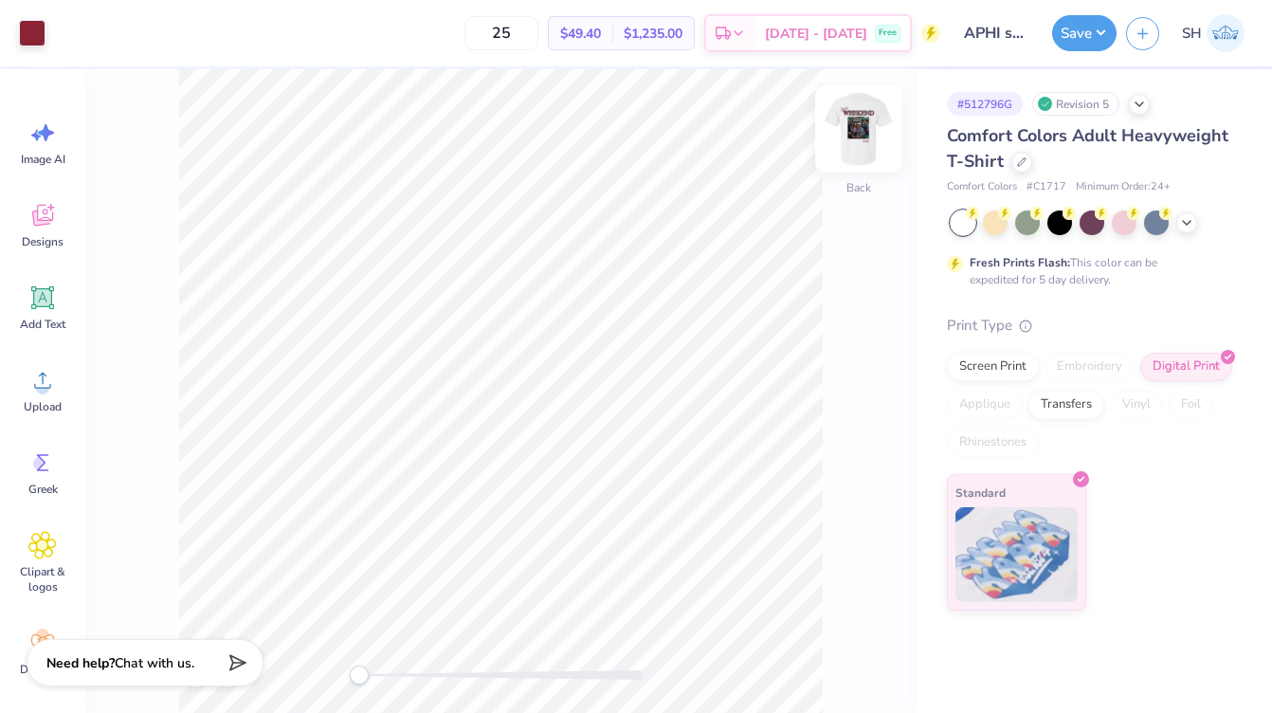
click at [861, 143] on img at bounding box center [859, 129] width 76 height 76
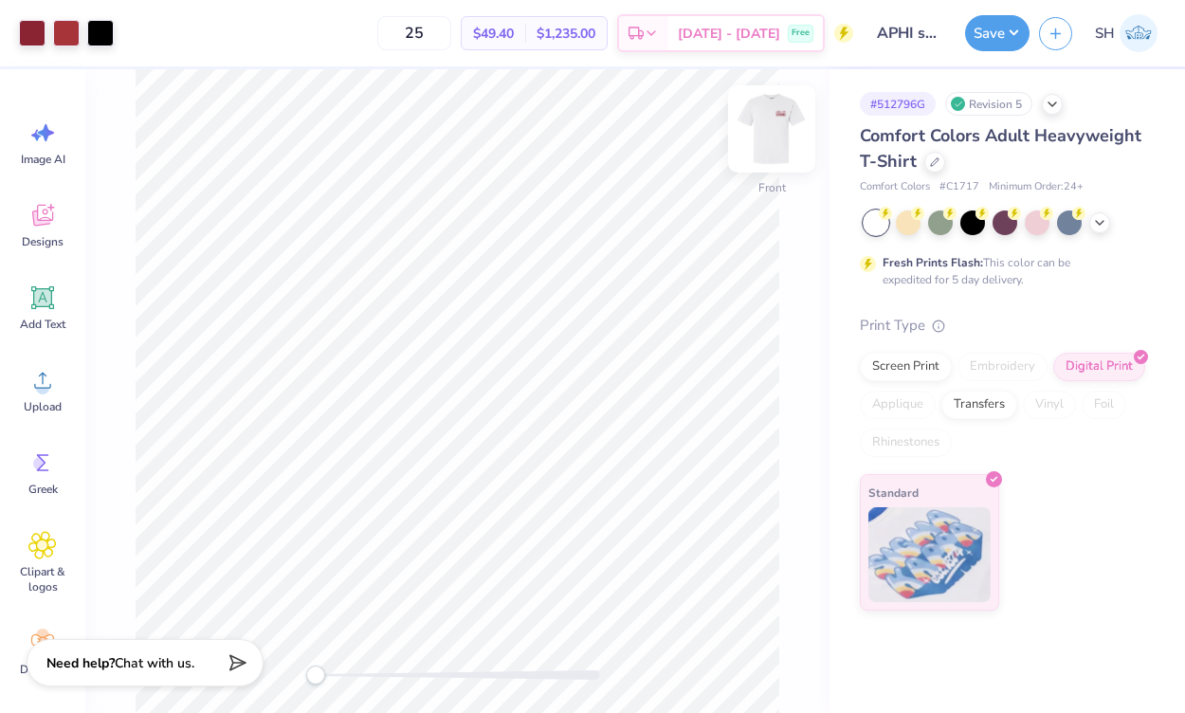
click at [778, 128] on img at bounding box center [772, 129] width 76 height 76
click at [769, 131] on img at bounding box center [772, 129] width 76 height 76
